Goal: Find contact information: Find contact information

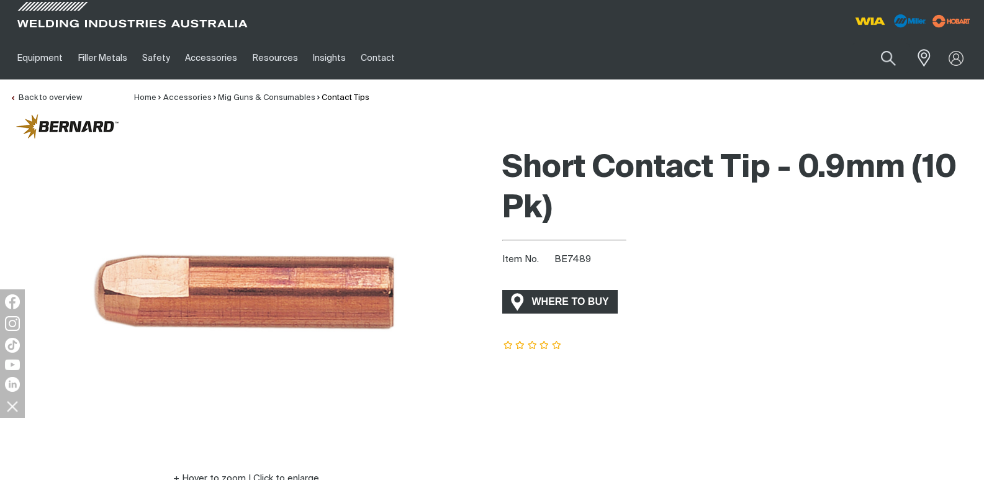
click at [552, 297] on span "WHERE TO BUY" at bounding box center [570, 302] width 93 height 20
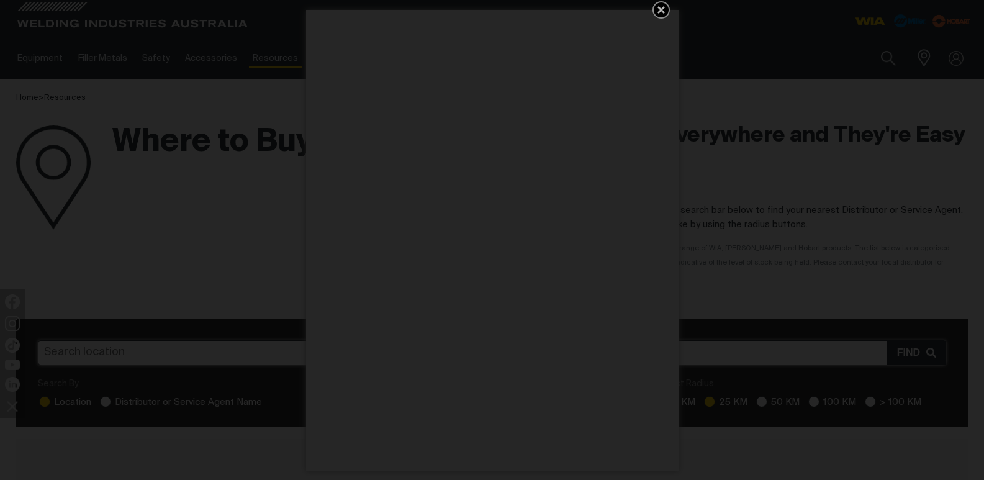
click at [658, 9] on icon "Get 5 WIA Welding Guides Free!" at bounding box center [661, 9] width 15 height 15
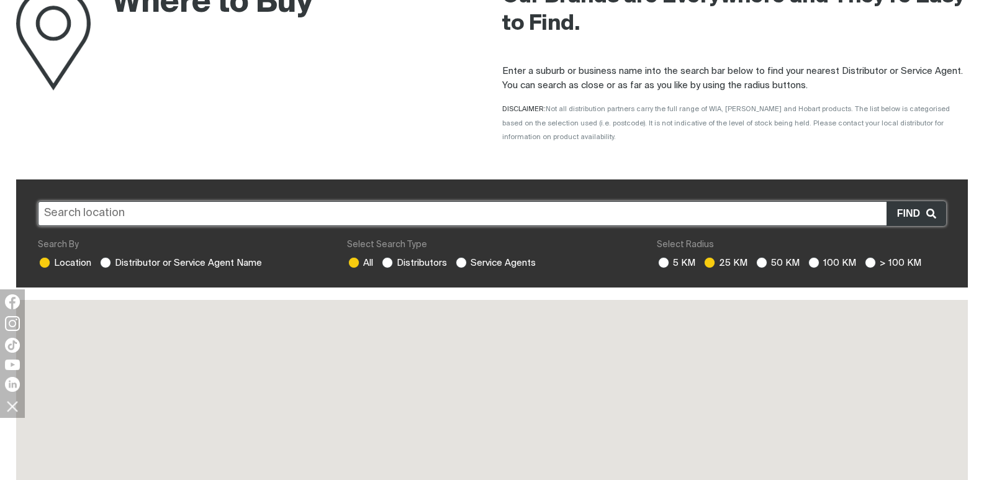
scroll to position [140, 0]
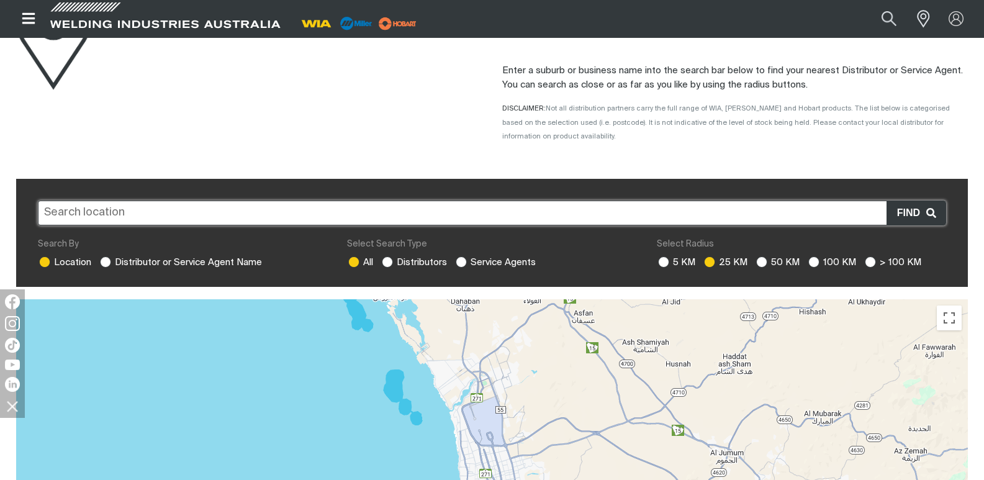
click at [402, 202] on input "text" at bounding box center [492, 212] width 908 height 25
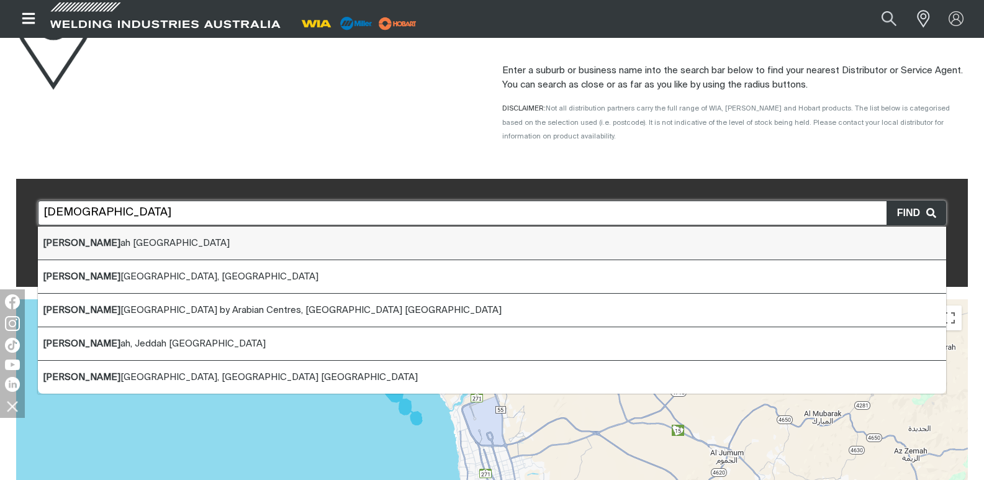
click at [257, 233] on li "[DEMOGRAPHIC_DATA] ah [GEOGRAPHIC_DATA]" at bounding box center [492, 244] width 908 height 34
type input "Jeddah [GEOGRAPHIC_DATA]"
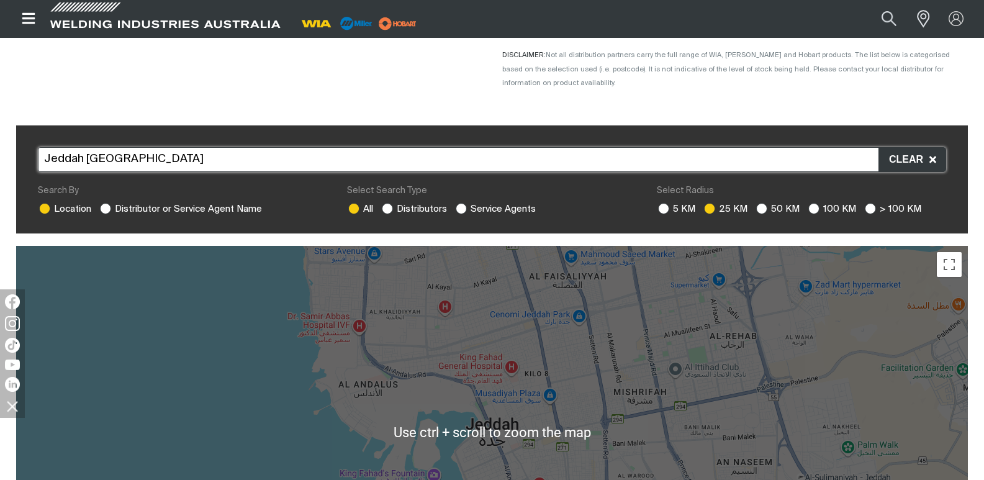
scroll to position [202, 0]
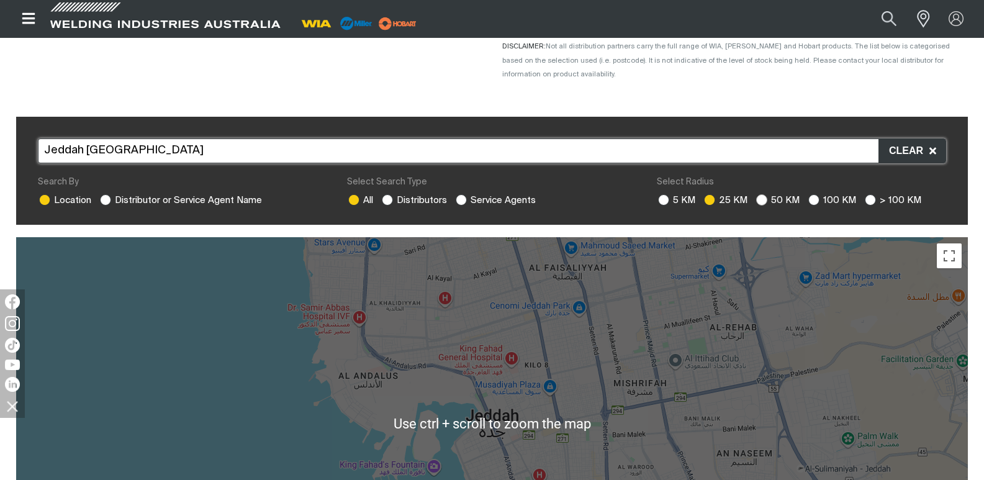
click at [758, 194] on ins at bounding box center [761, 199] width 11 height 11
click at [758, 194] on input "50 KM" at bounding box center [760, 198] width 8 height 8
radio input "true"
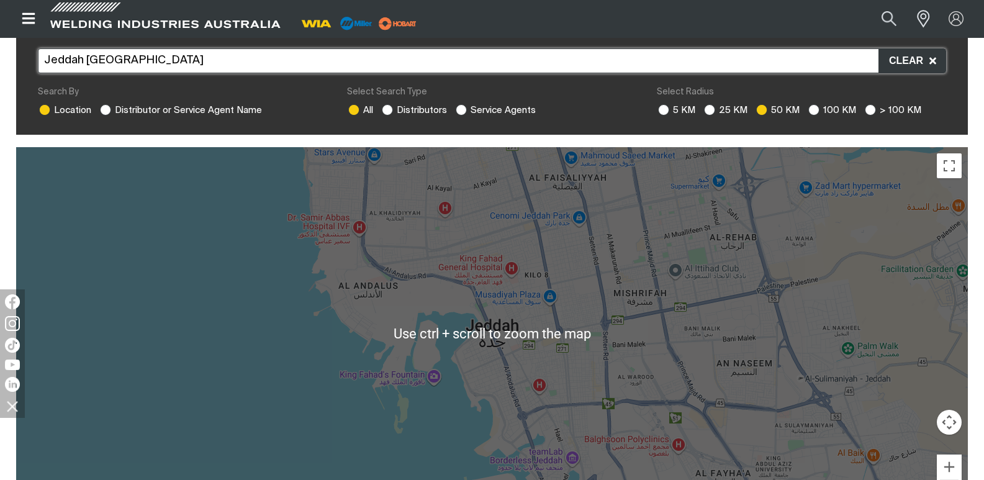
scroll to position [295, 0]
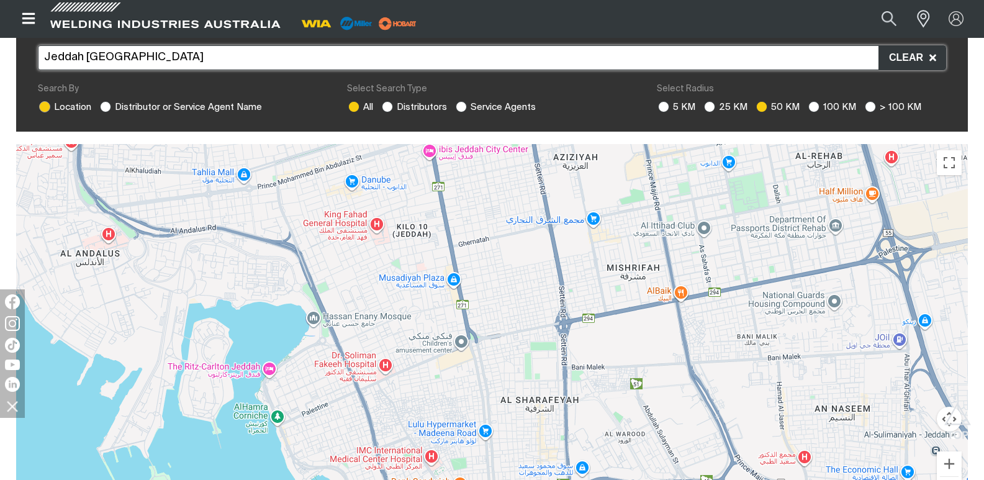
click at [89, 102] on label "Location" at bounding box center [64, 106] width 53 height 9
click at [47, 101] on input "Location" at bounding box center [43, 105] width 8 height 8
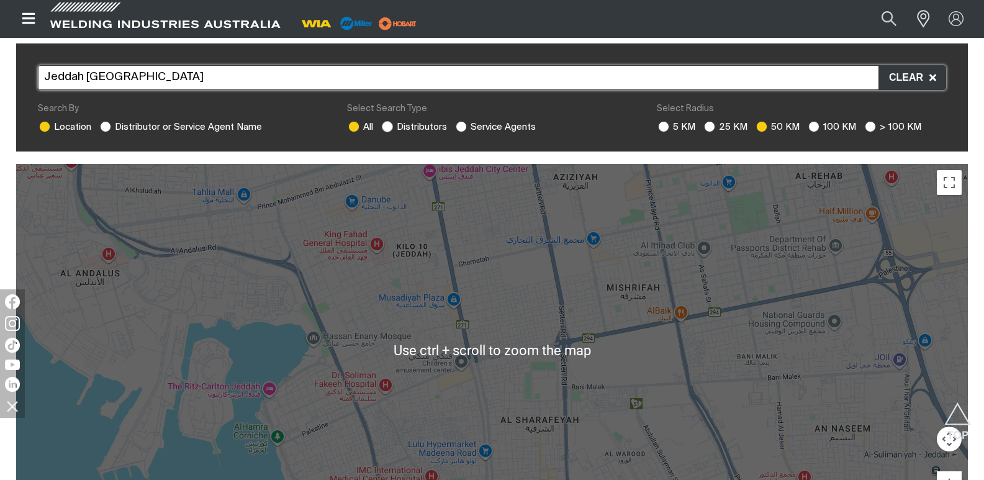
scroll to position [233, 0]
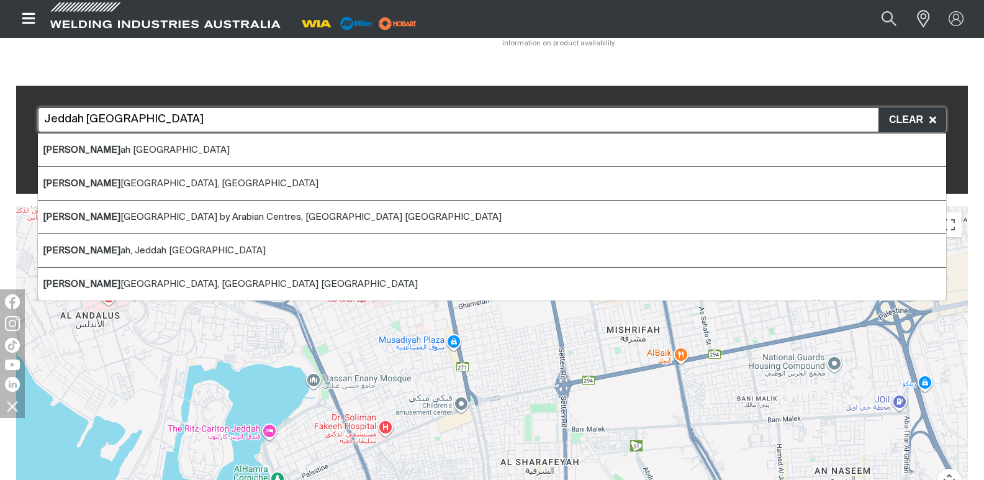
click at [374, 113] on input "Jeddah [GEOGRAPHIC_DATA]" at bounding box center [492, 119] width 908 height 25
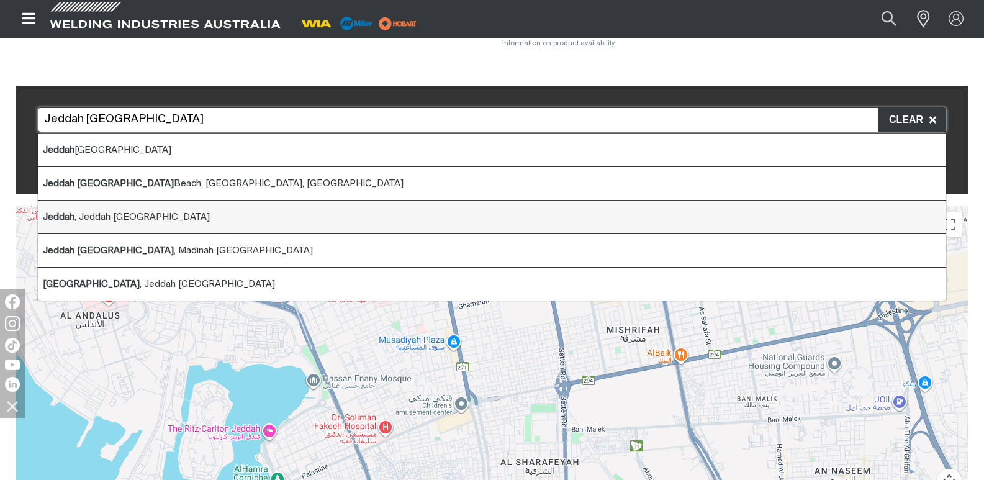
click at [194, 200] on li "Jeddah , Jeddah [GEOGRAPHIC_DATA]" at bounding box center [492, 217] width 908 height 34
type input "Jeddah, Jeddah [GEOGRAPHIC_DATA]"
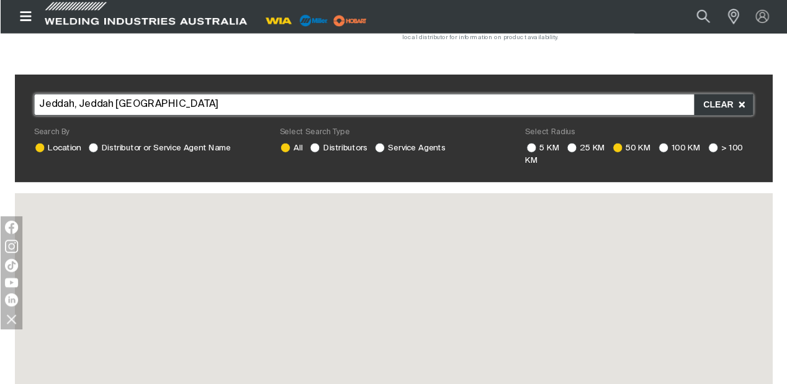
scroll to position [233, 0]
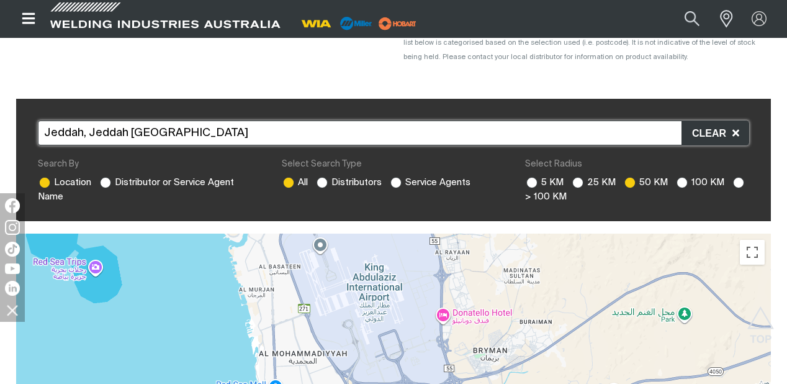
drag, startPoint x: 396, startPoint y: 307, endPoint x: 395, endPoint y: 235, distance: 72.6
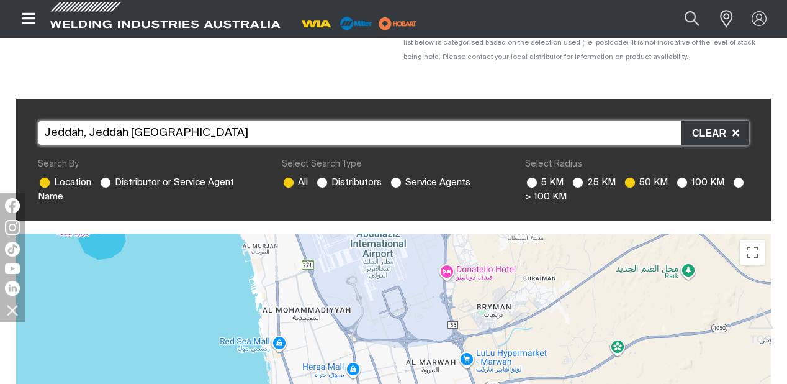
drag, startPoint x: 400, startPoint y: 299, endPoint x: 414, endPoint y: 274, distance: 28.1
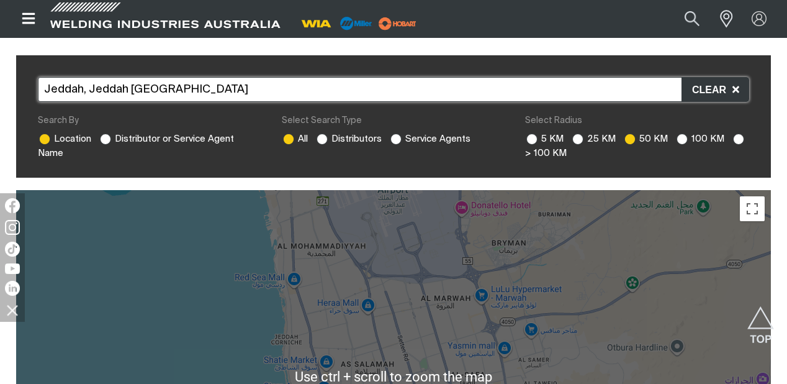
scroll to position [283, 0]
